Goal: Check status: Check status

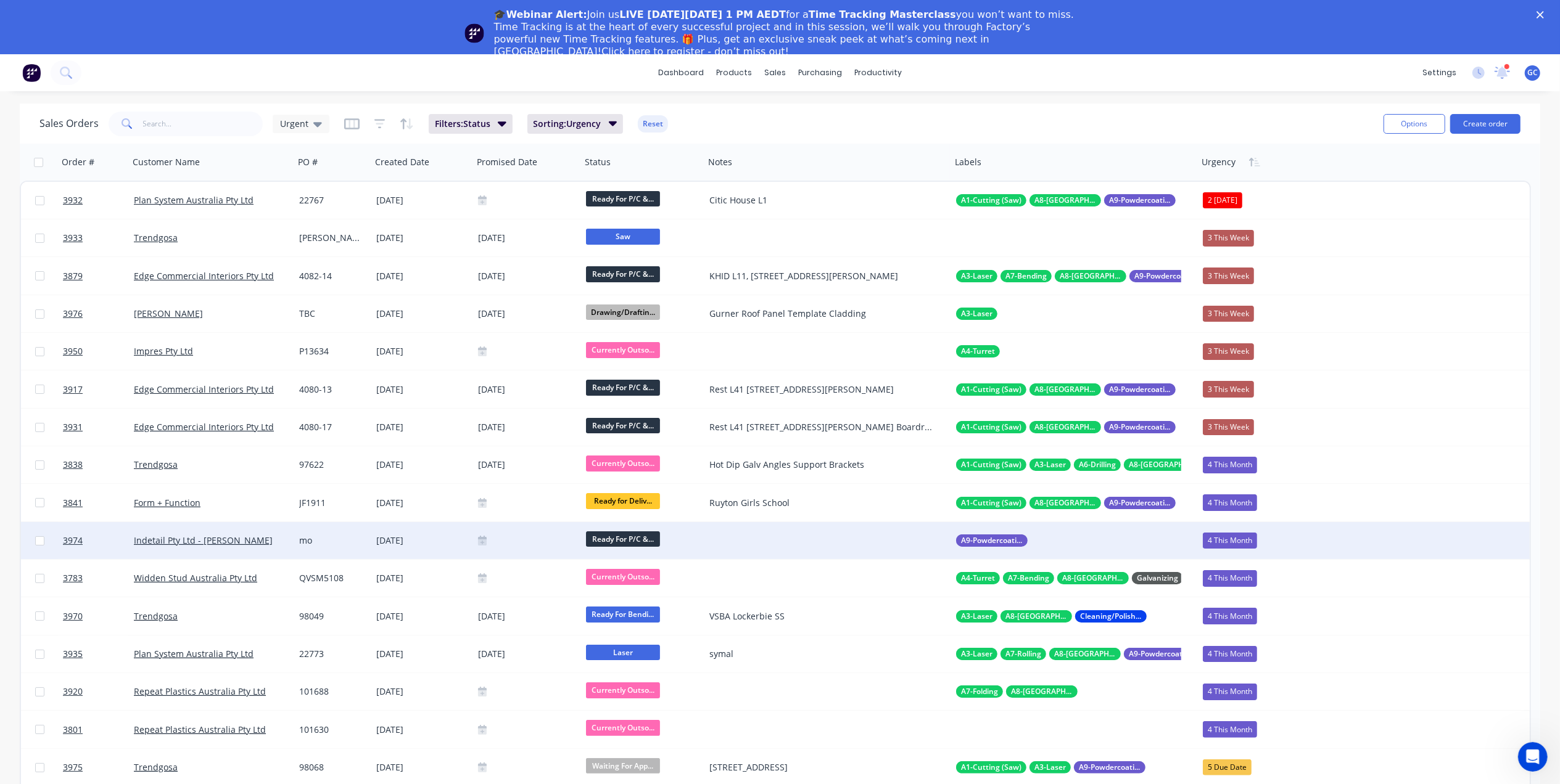
click at [442, 535] on div "[DATE]" at bounding box center [422, 541] width 92 height 12
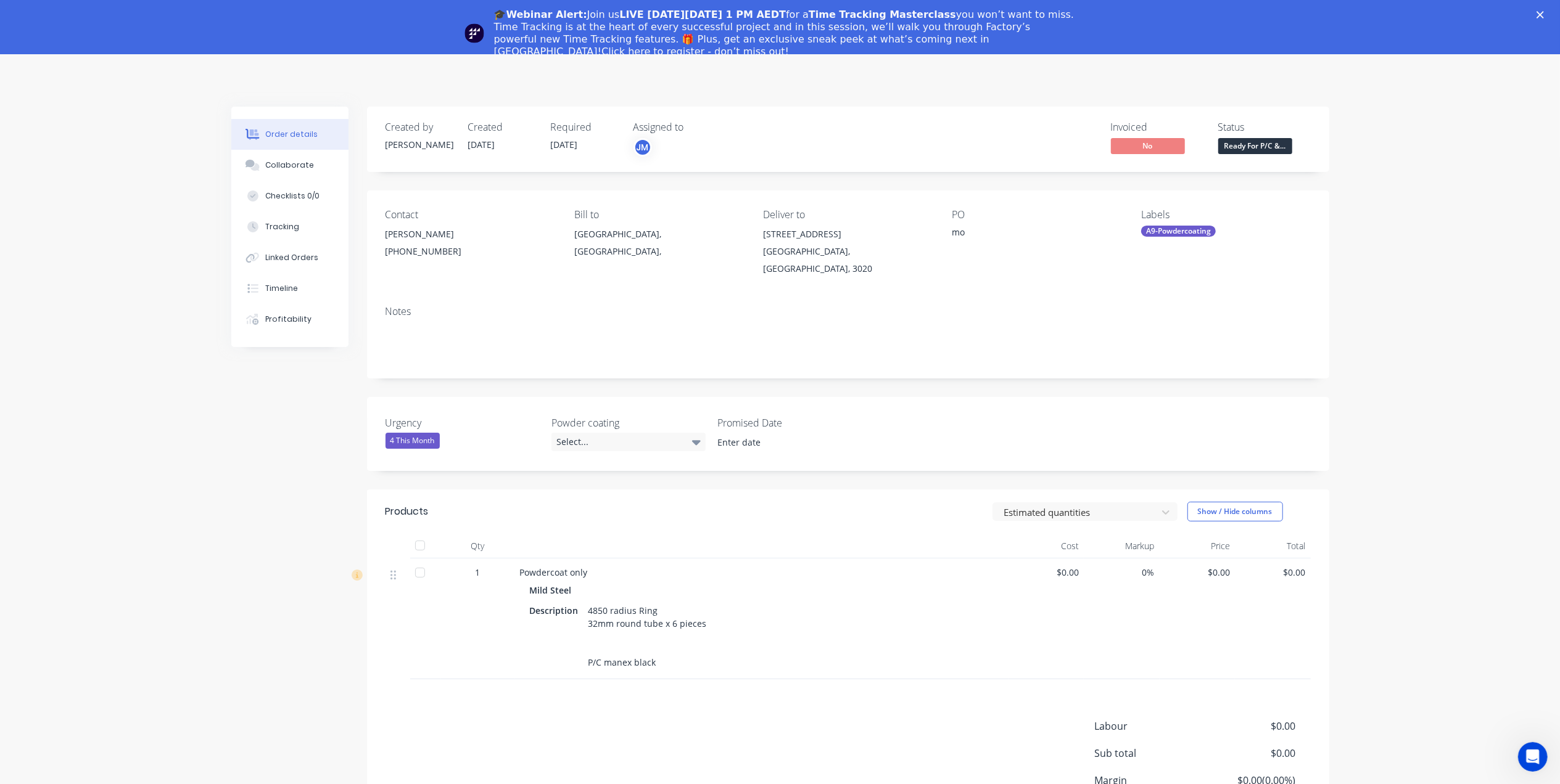
click at [1554, 8] on div "🎓Webinar Alert: Join us LIVE on Thursday, October 16 at 1 PM AEDT for a Time Tr…" at bounding box center [780, 33] width 1560 height 57
click at [1555, 20] on div "🎓Webinar Alert: Join us LIVE on Thursday, October 16 at 1 PM AEDT for a Time Tr…" at bounding box center [780, 33] width 1560 height 57
click at [1551, 10] on div "🎓Webinar Alert: Join us LIVE on Thursday, October 16 at 1 PM AEDT for a Time Tr…" at bounding box center [780, 33] width 1560 height 57
click at [1544, 12] on polygon "Close" at bounding box center [1540, 14] width 8 height 8
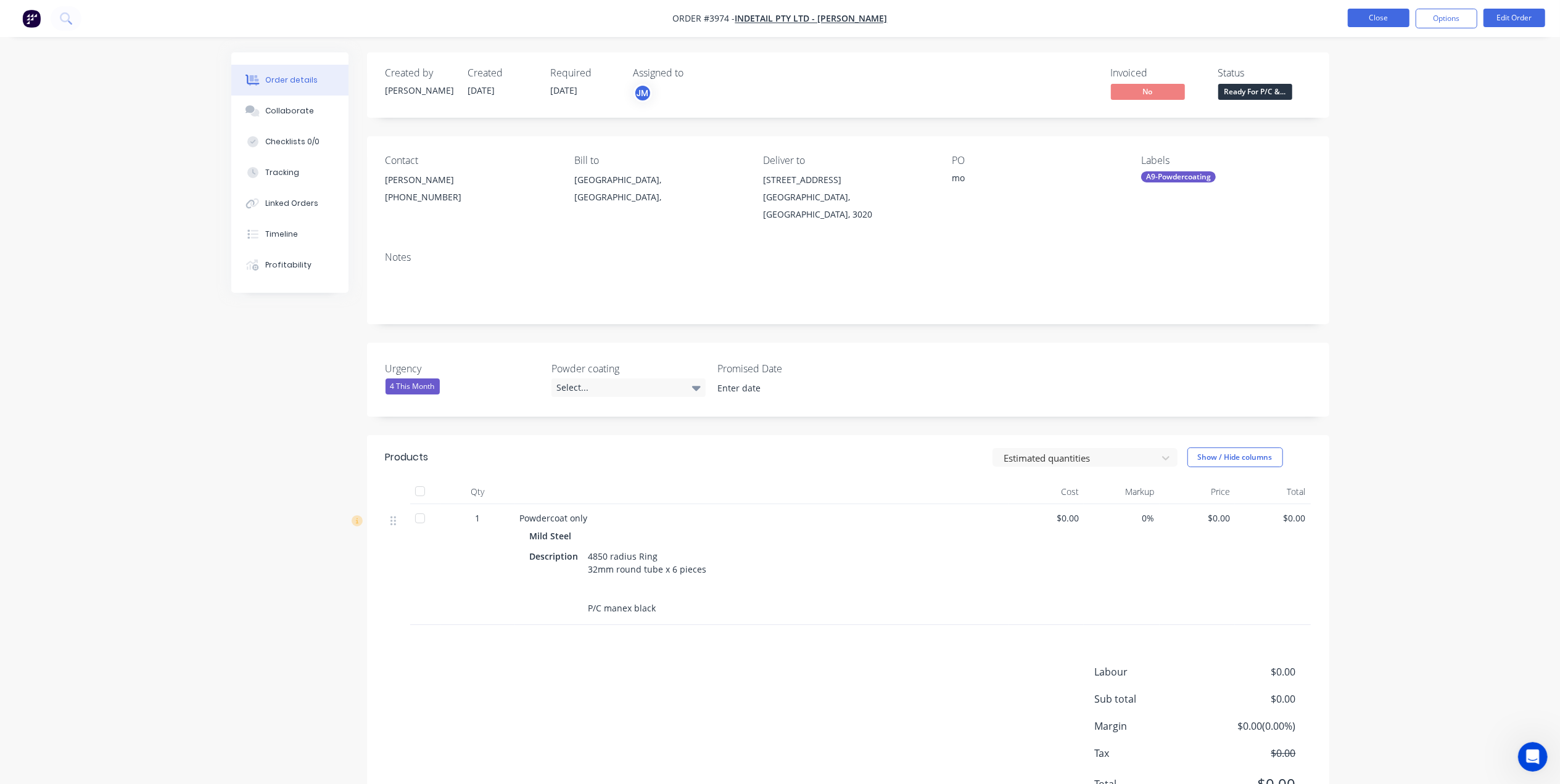
click at [1368, 18] on button "Close" at bounding box center [1379, 18] width 61 height 19
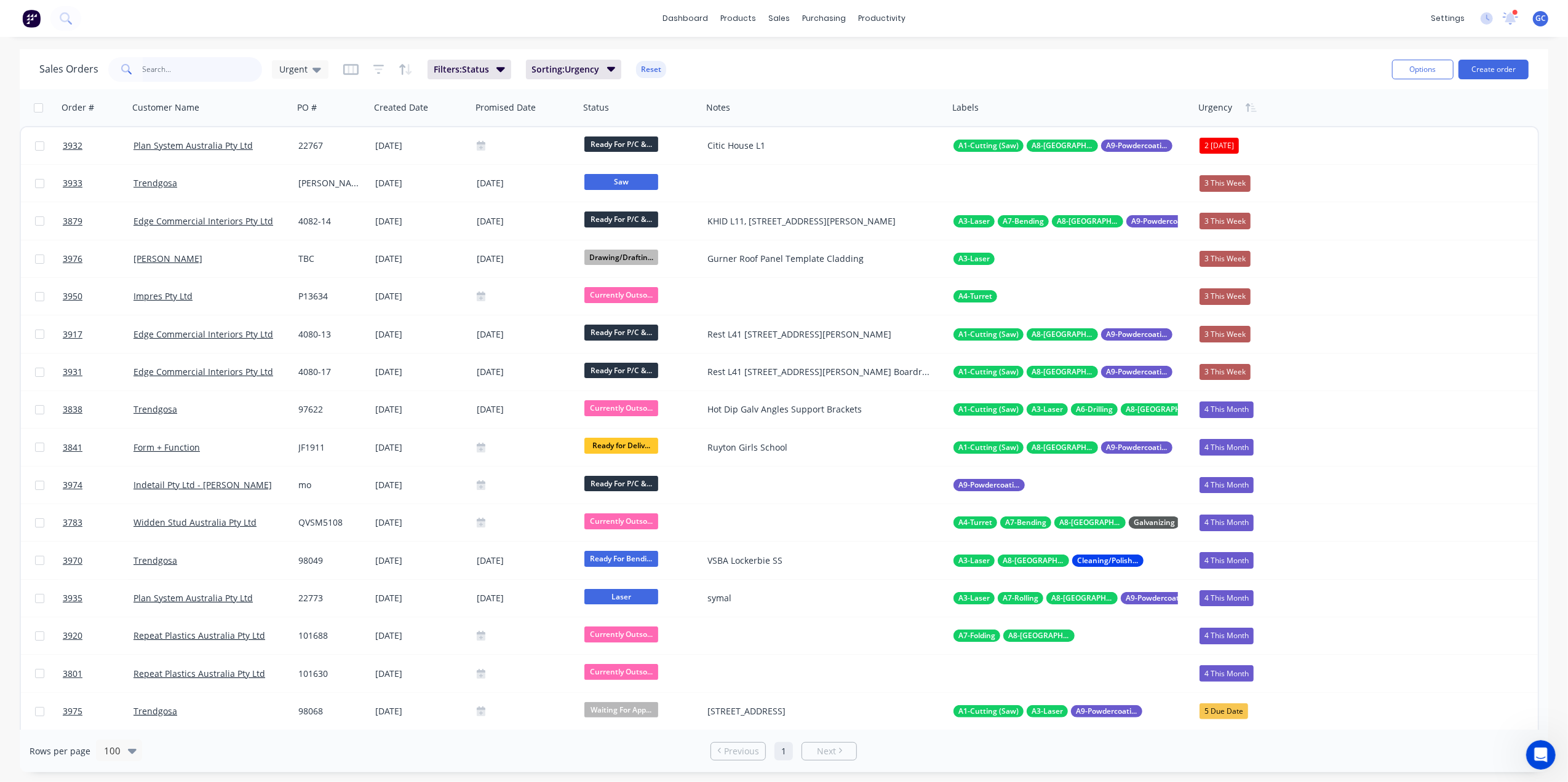
click at [223, 63] on input "text" at bounding box center [202, 69] width 120 height 25
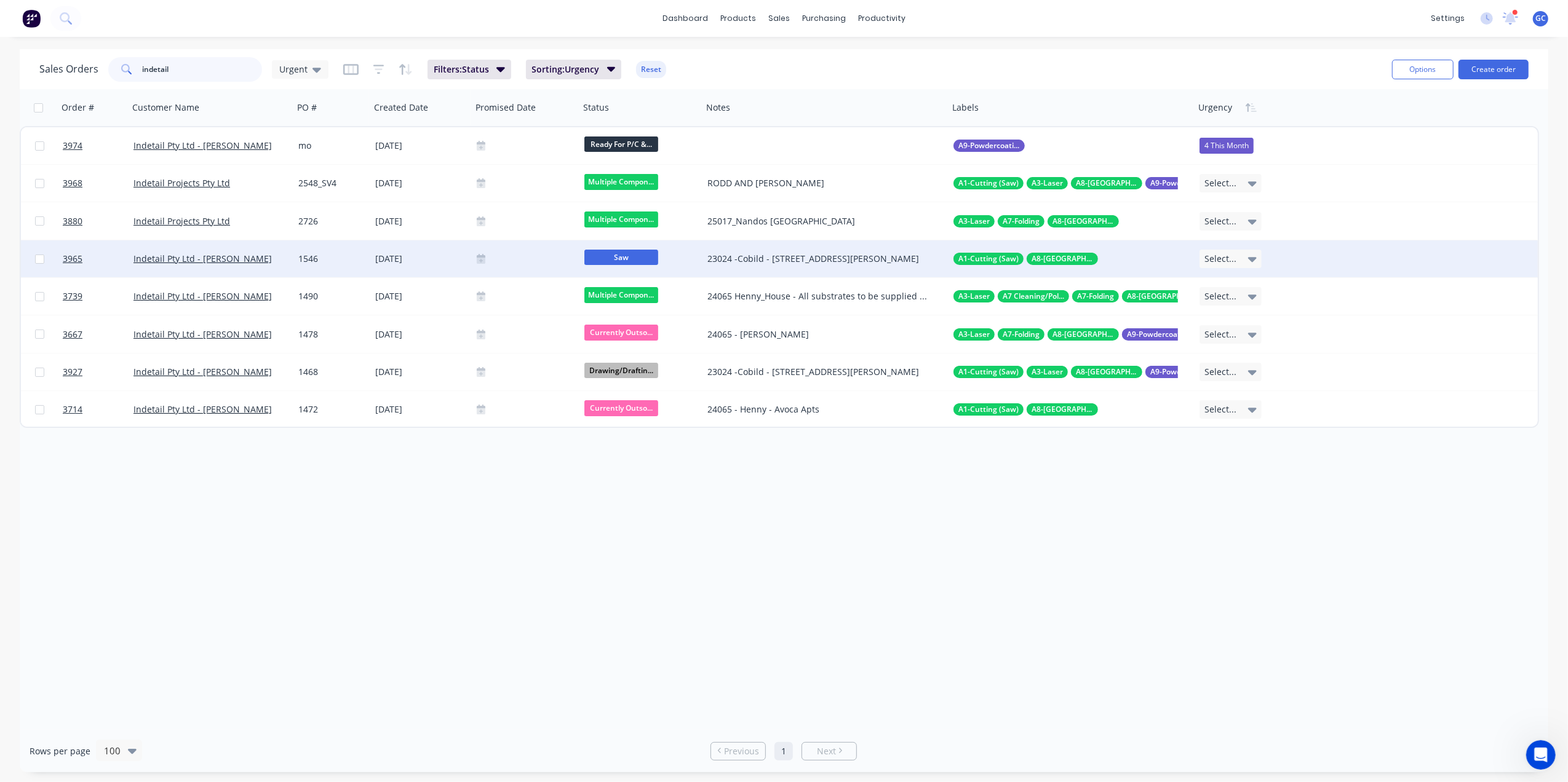
type input "indetail"
click at [1254, 264] on icon at bounding box center [1253, 259] width 8 height 14
click at [1244, 327] on div "3 This Week" at bounding box center [1231, 324] width 51 height 17
click at [515, 259] on div at bounding box center [525, 259] width 98 height 10
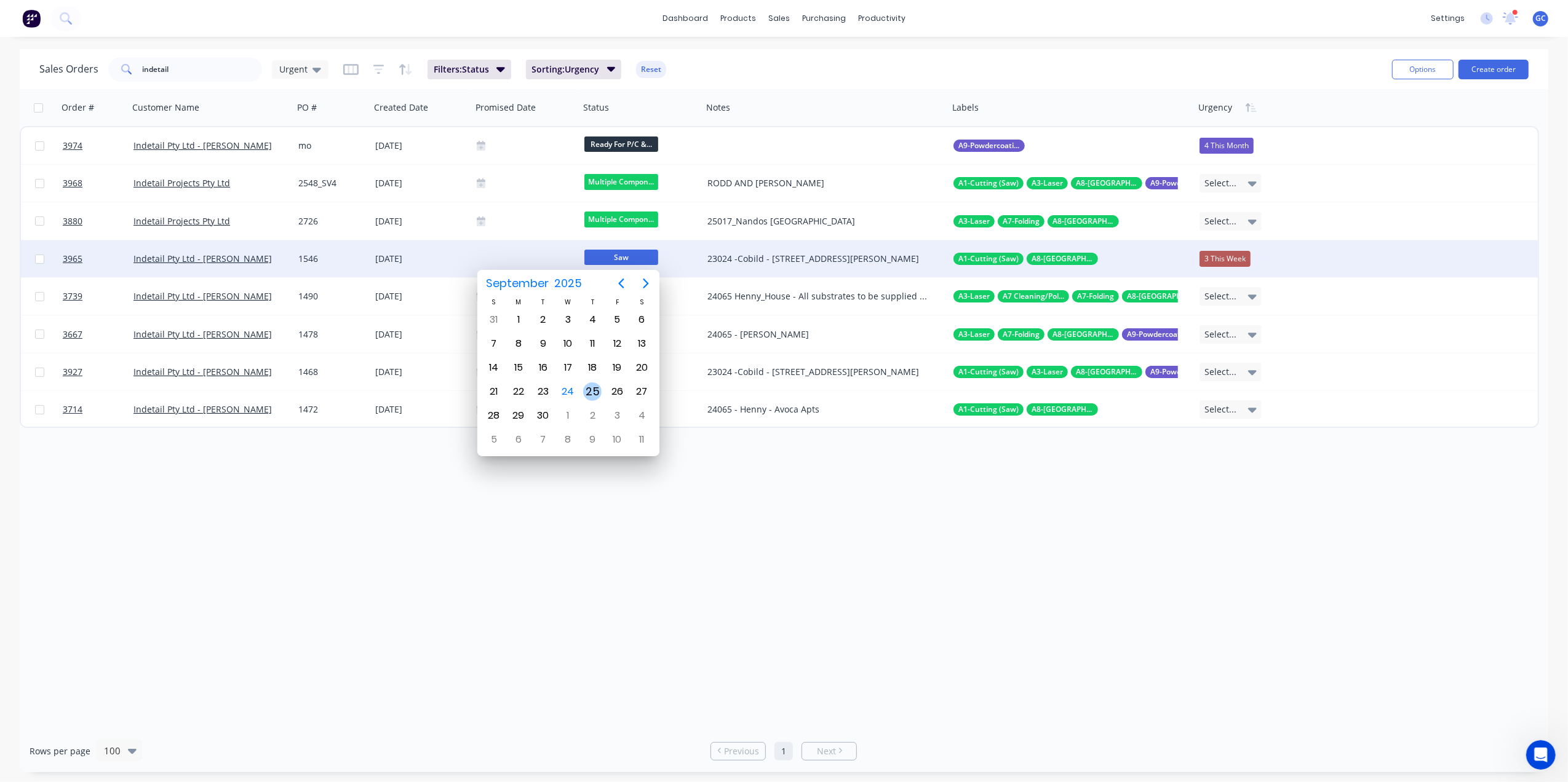
click at [597, 395] on div "25" at bounding box center [593, 392] width 19 height 19
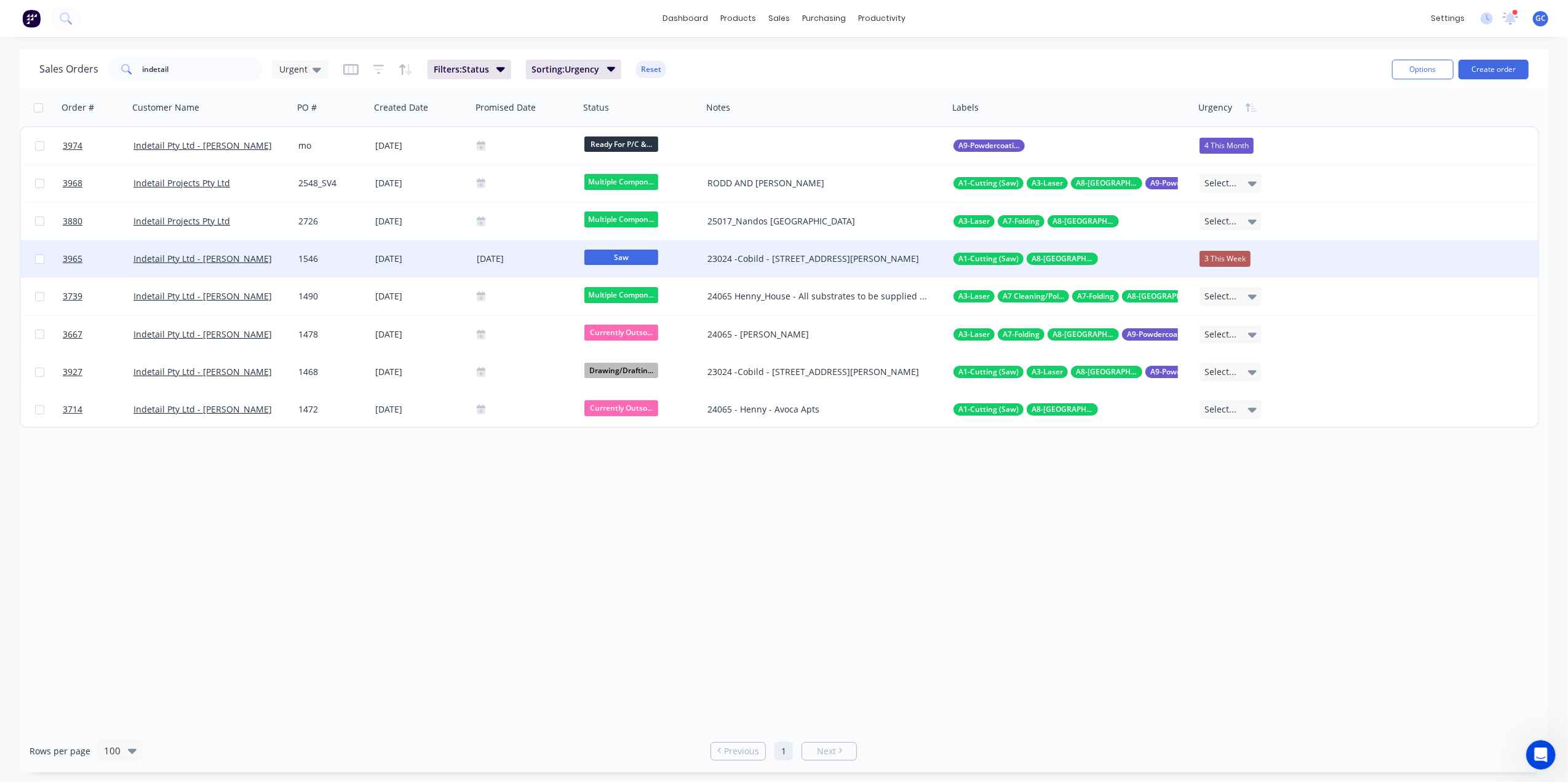
click at [336, 259] on div "1546" at bounding box center [330, 259] width 64 height 12
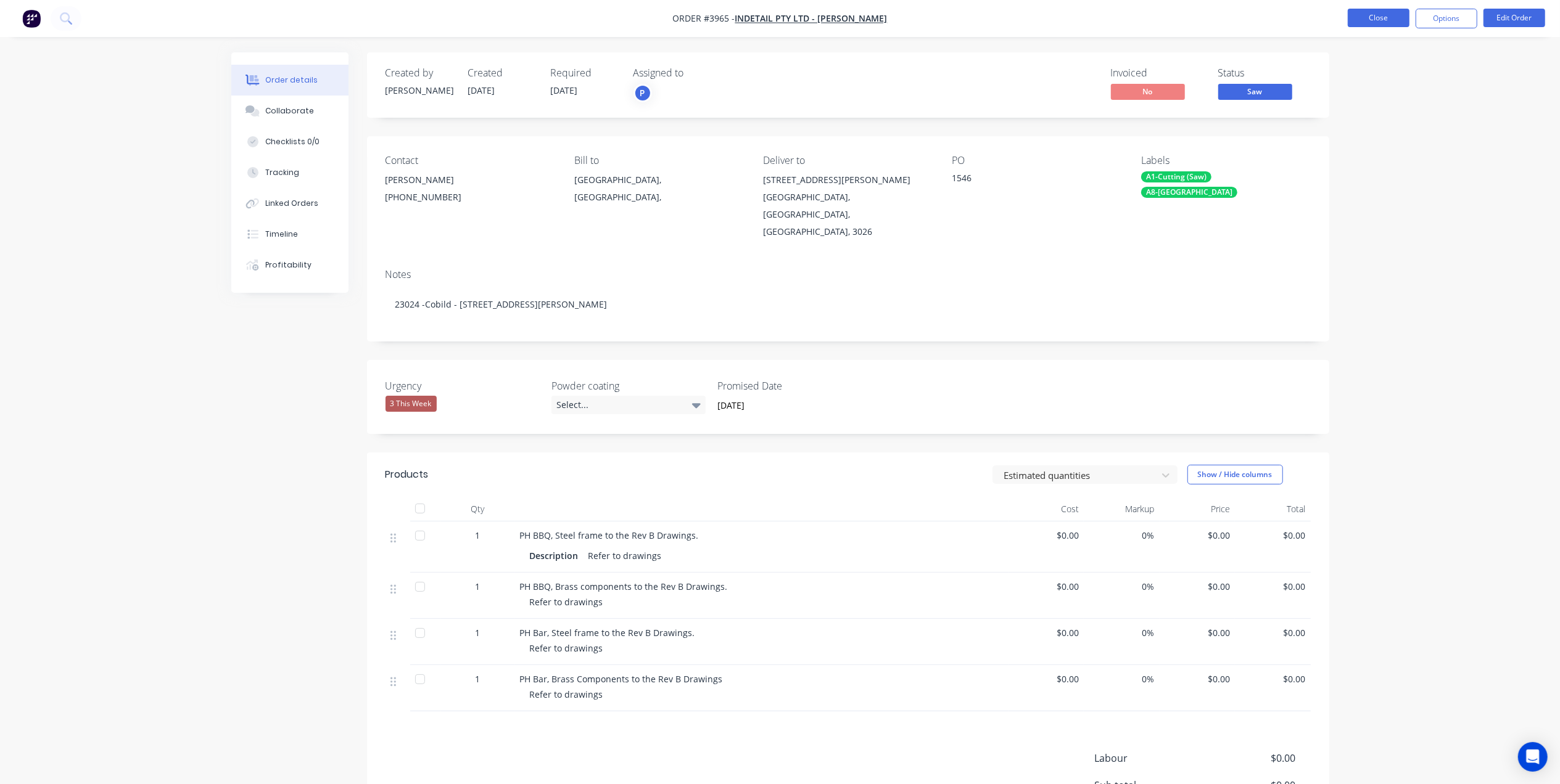
click at [1375, 25] on button "Close" at bounding box center [1379, 18] width 61 height 19
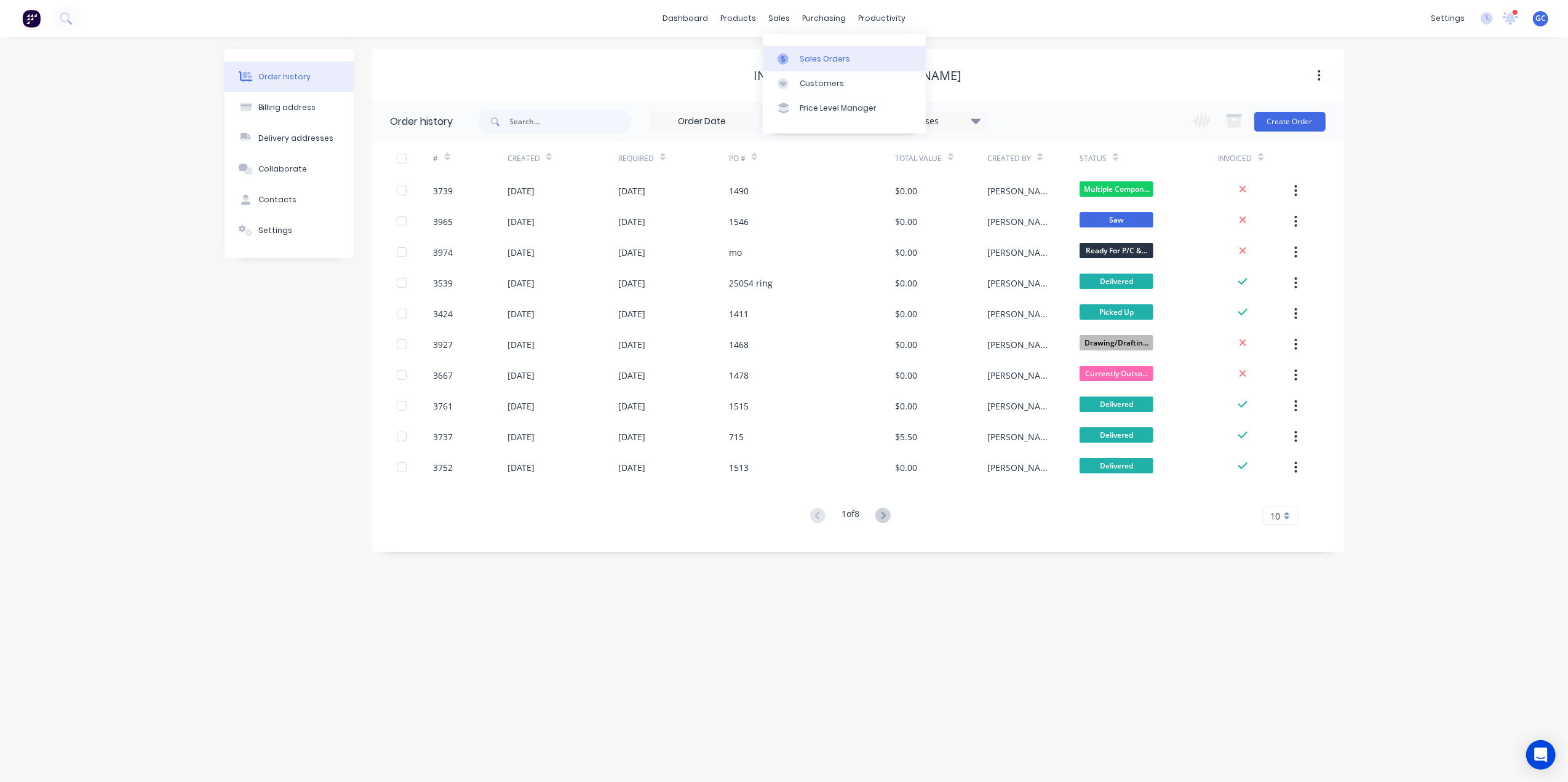
click at [829, 66] on link "Sales Orders" at bounding box center [844, 58] width 163 height 25
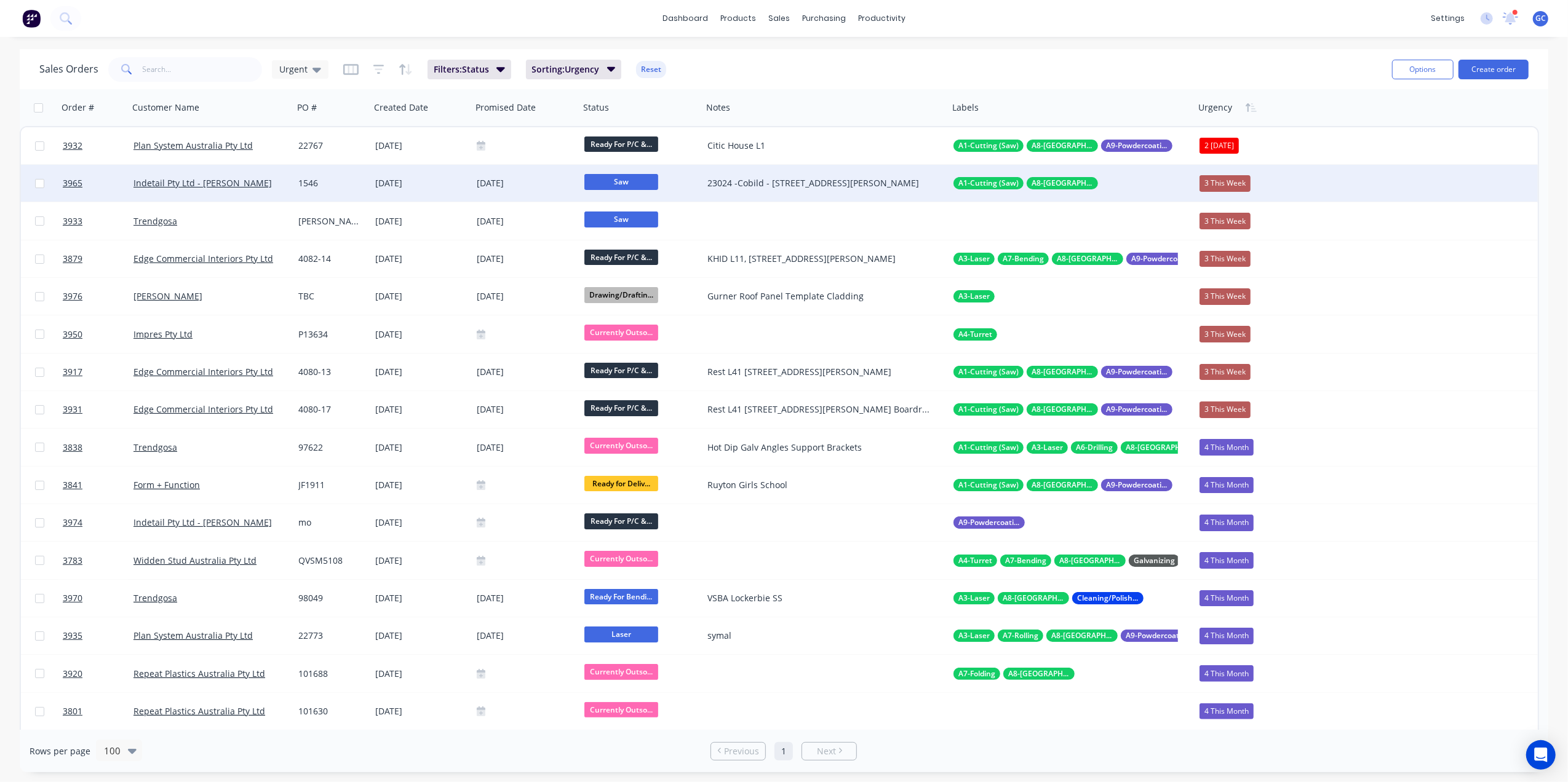
click at [615, 171] on div "Saw" at bounding box center [640, 183] width 123 height 37
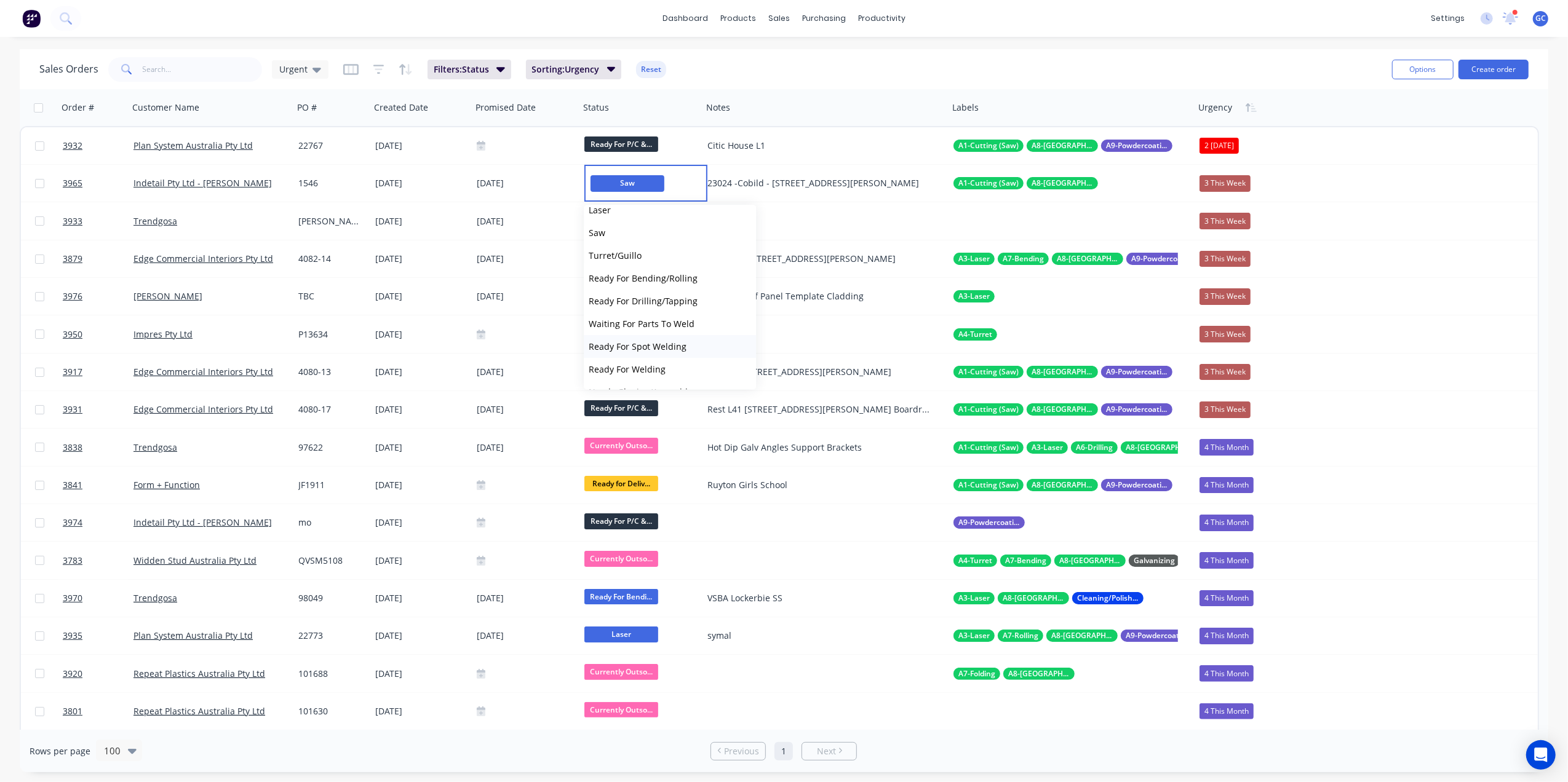
scroll to position [246, 0]
click at [660, 320] on span "Ready For Welding" at bounding box center [627, 317] width 77 height 12
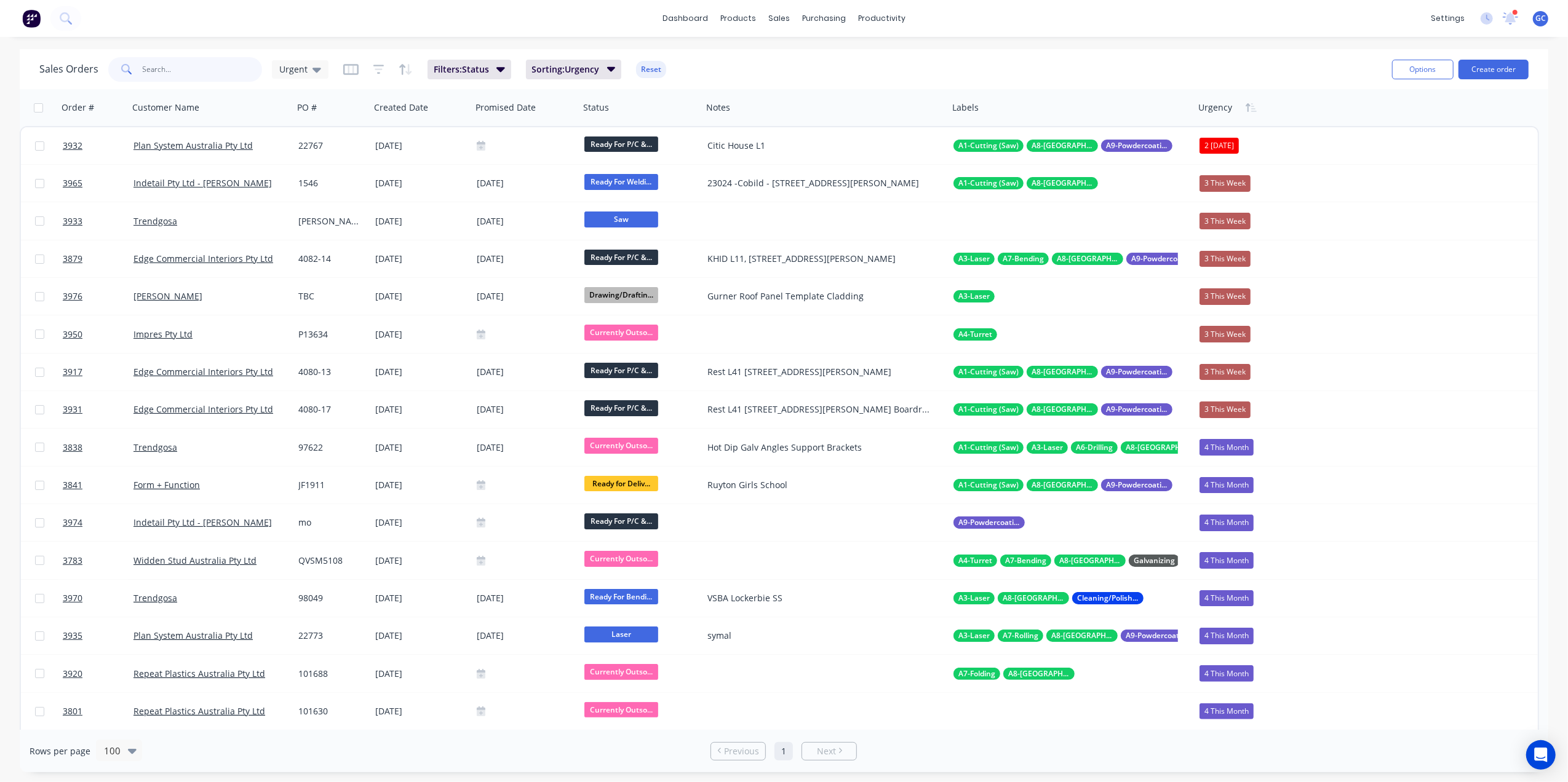
click at [193, 68] on input "text" at bounding box center [202, 69] width 120 height 25
click at [193, 63] on input "text" at bounding box center [202, 69] width 120 height 25
